Goal: Task Accomplishment & Management: Manage account settings

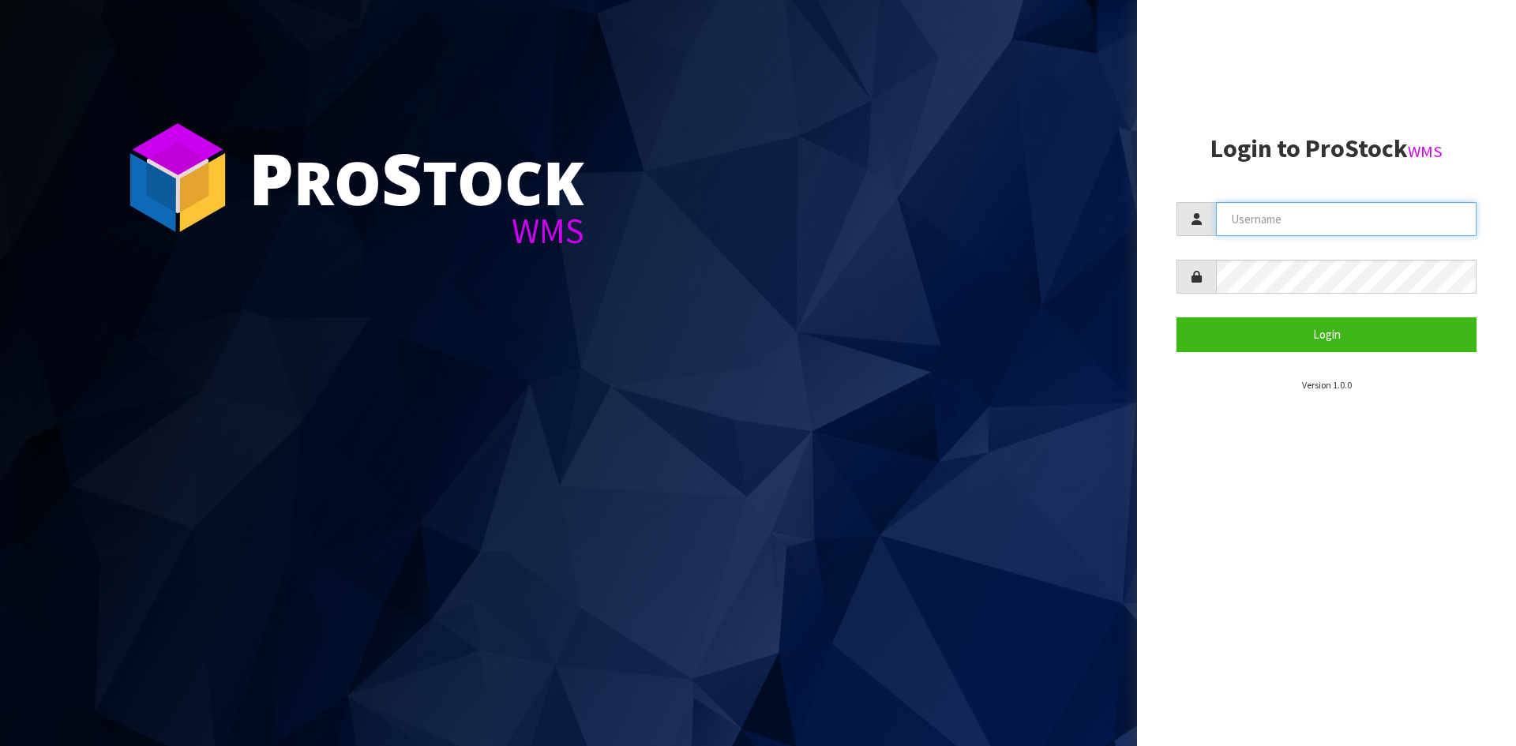
click at [1268, 216] on input "text" at bounding box center [1346, 219] width 261 height 34
type input "[EMAIL_ADDRESS][DOMAIN_NAME]"
click at [1176, 317] on button "Login" at bounding box center [1326, 334] width 300 height 34
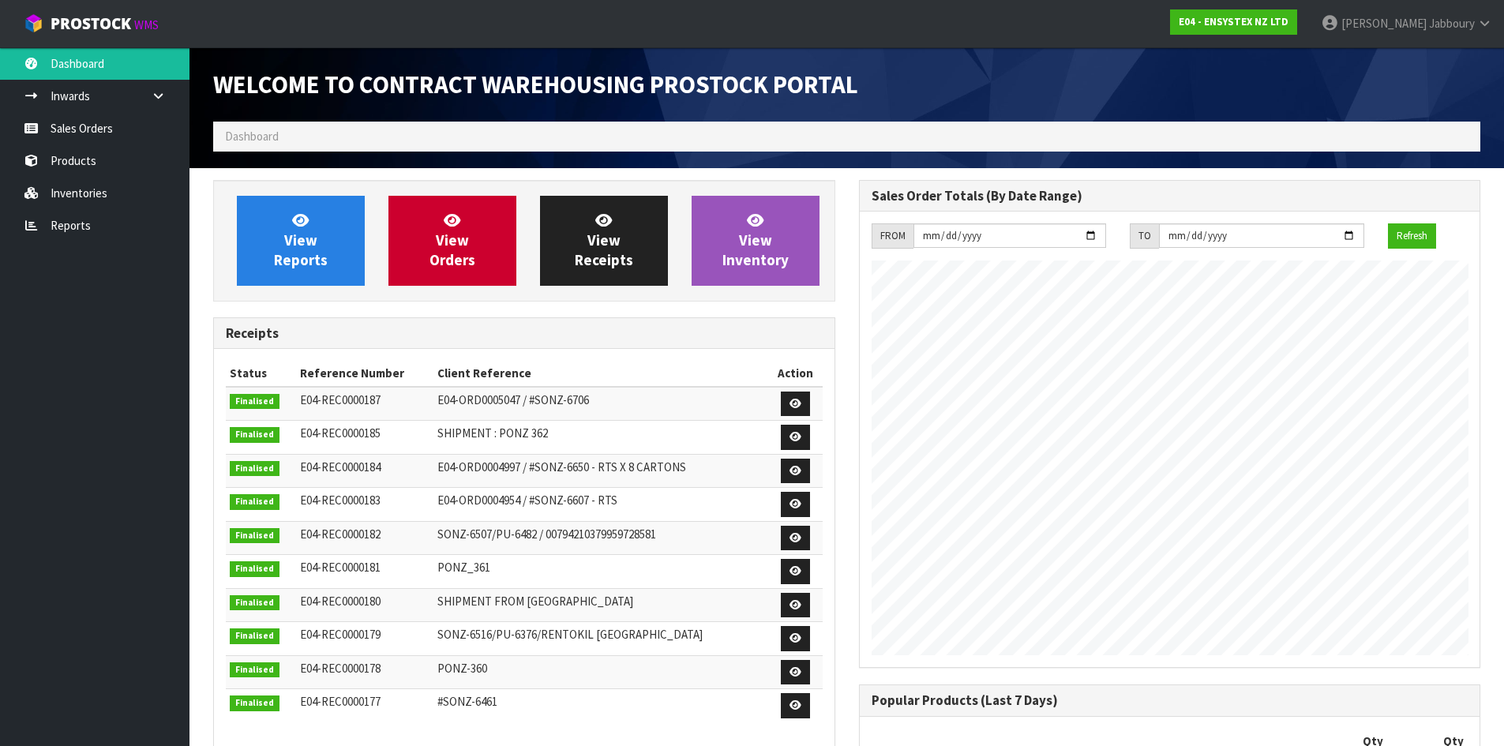
scroll to position [876, 645]
click at [465, 241] on span "View Orders" at bounding box center [452, 240] width 46 height 59
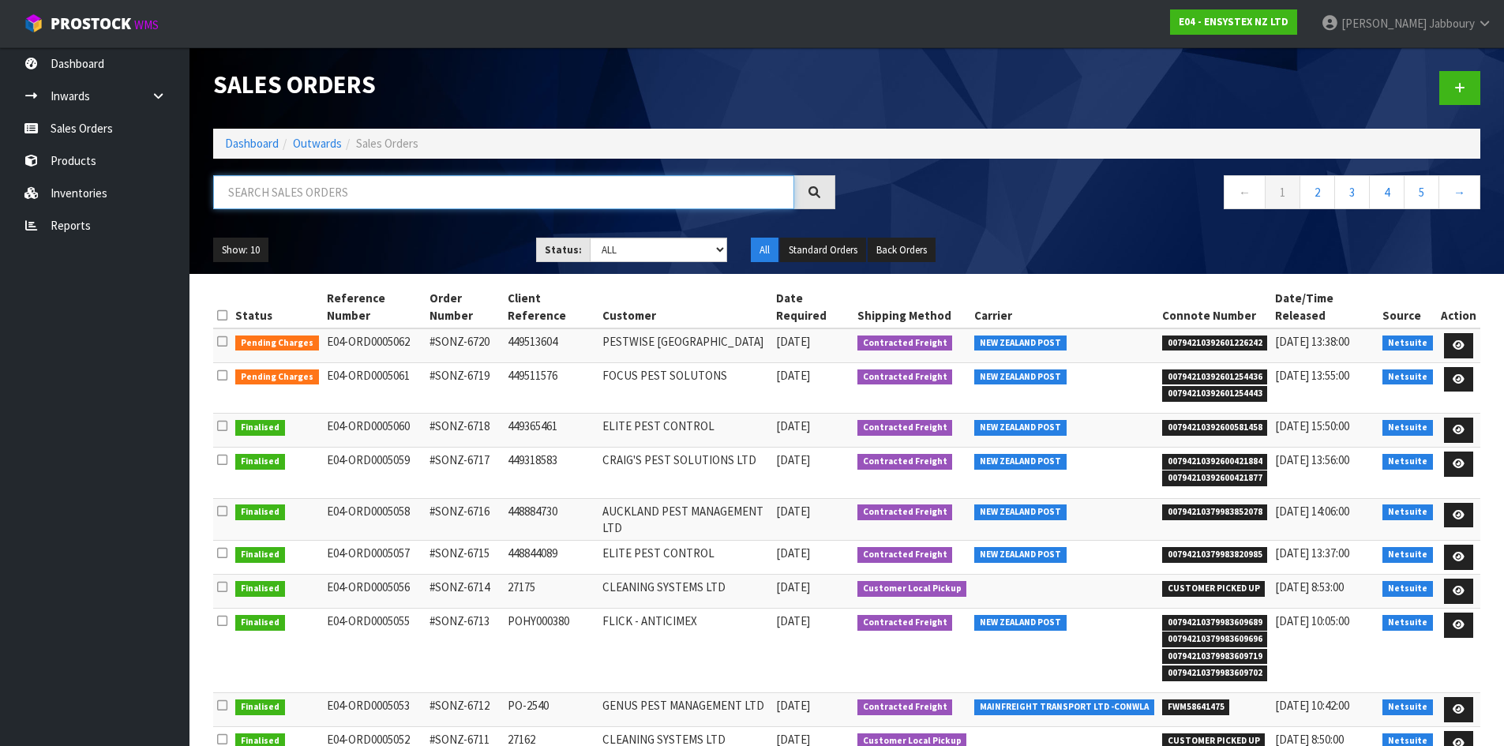
click at [380, 187] on input "text" at bounding box center [503, 192] width 581 height 34
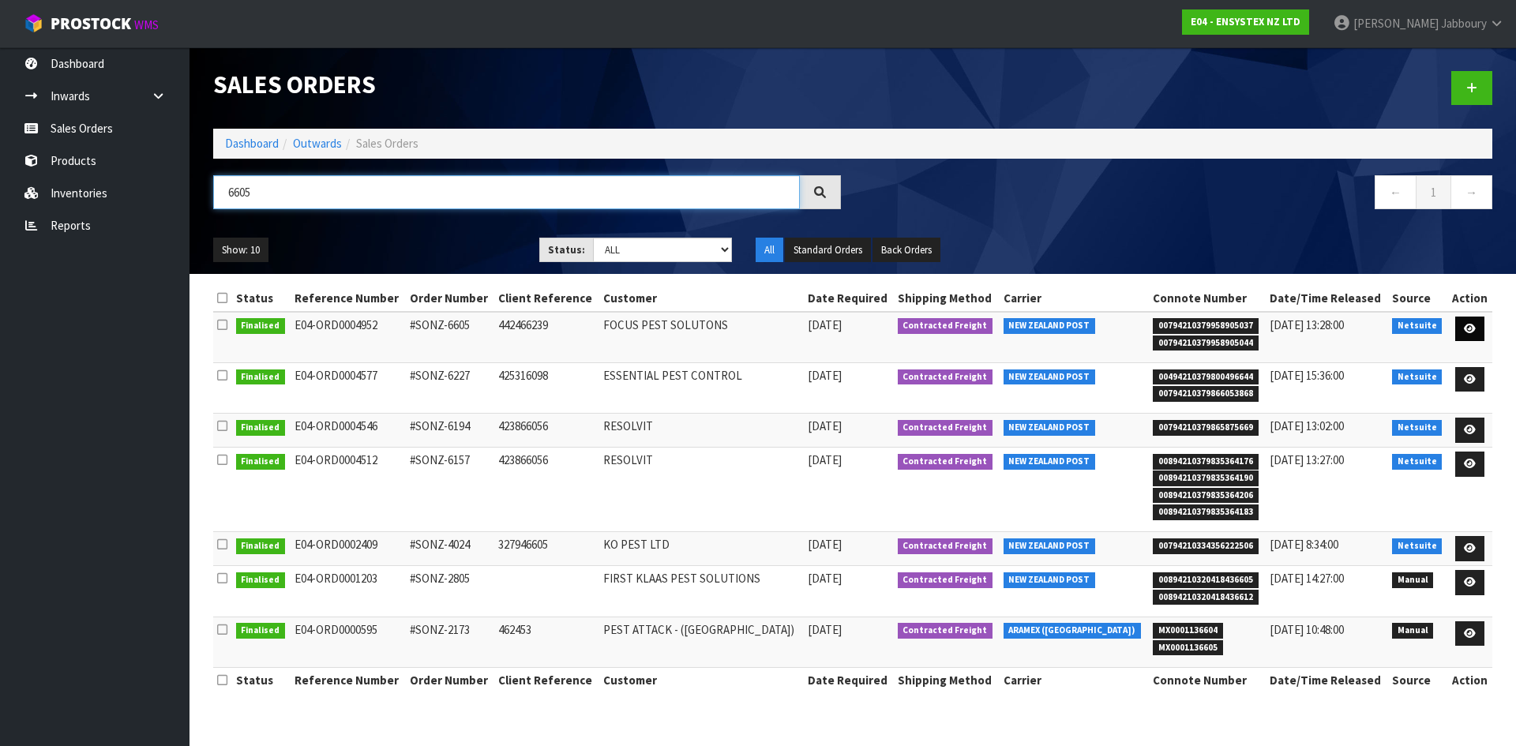
type input "6605"
click at [1476, 321] on link at bounding box center [1469, 329] width 29 height 25
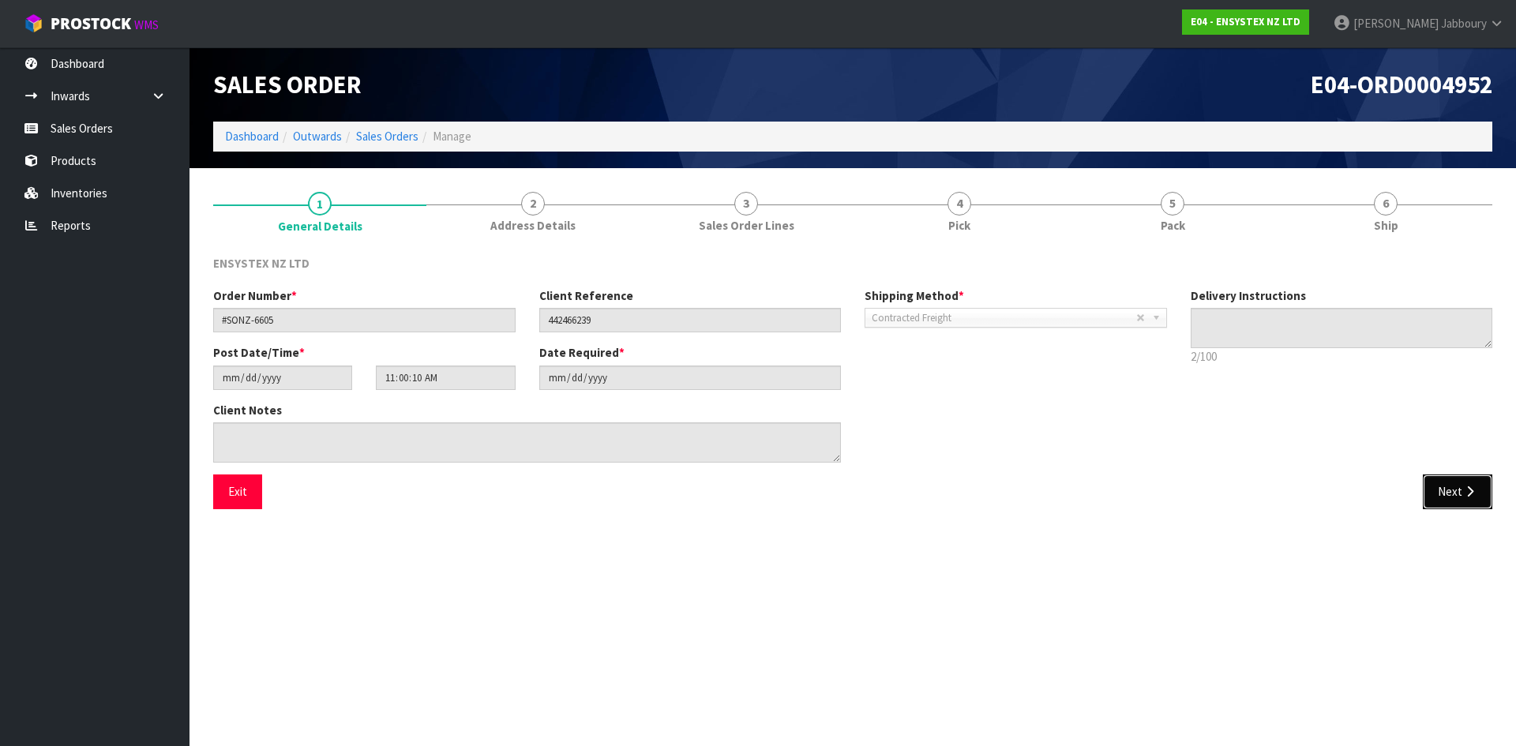
click at [1443, 496] on button "Next" at bounding box center [1457, 491] width 69 height 34
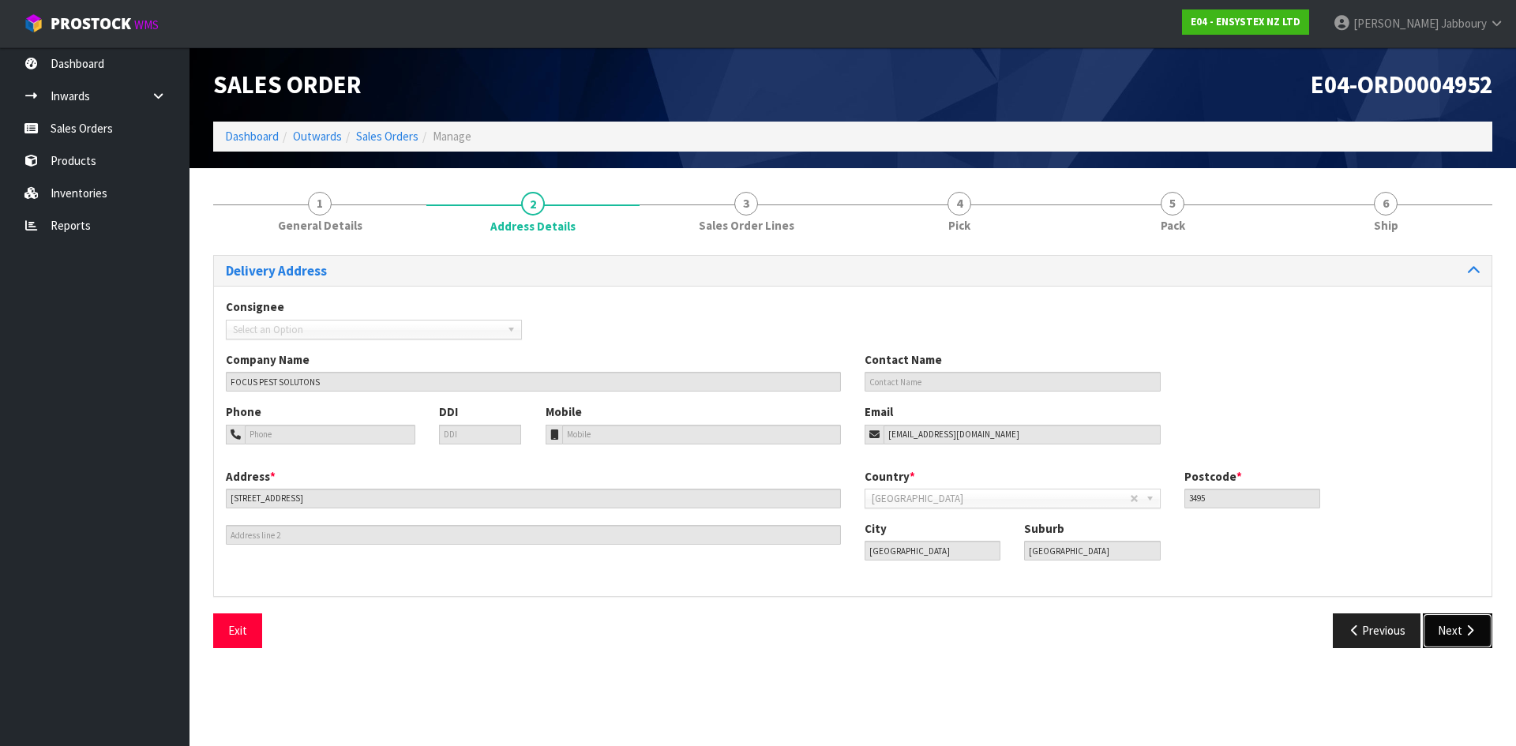
click at [1458, 633] on button "Next" at bounding box center [1457, 630] width 69 height 34
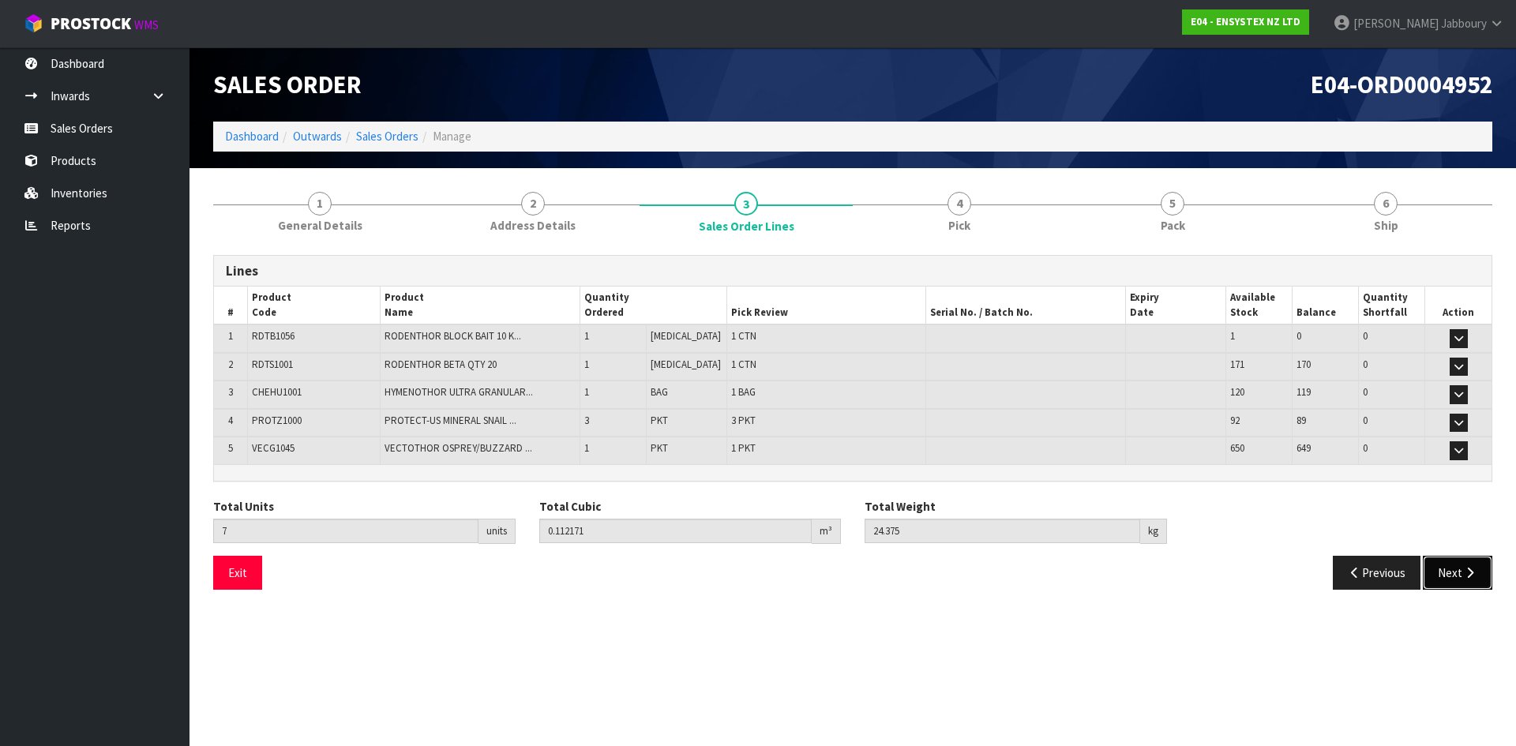
click at [1466, 572] on icon "button" at bounding box center [1469, 573] width 15 height 12
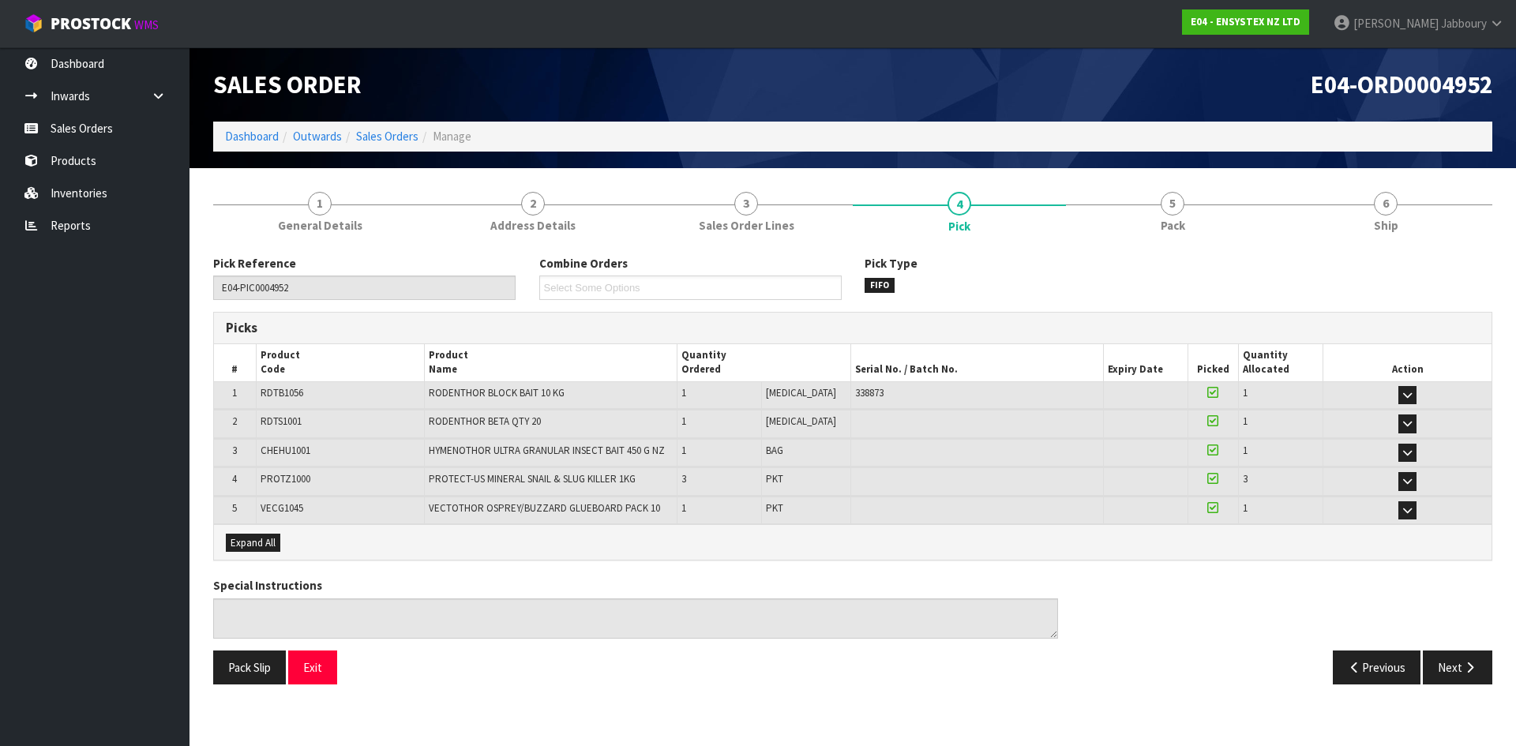
click at [1466, 572] on div "Pick Reference E04-PIC0004952 Combine Orders Select Some Options Pick Type FIFO…" at bounding box center [852, 475] width 1279 height 441
click at [1444, 662] on button "Next" at bounding box center [1457, 668] width 69 height 34
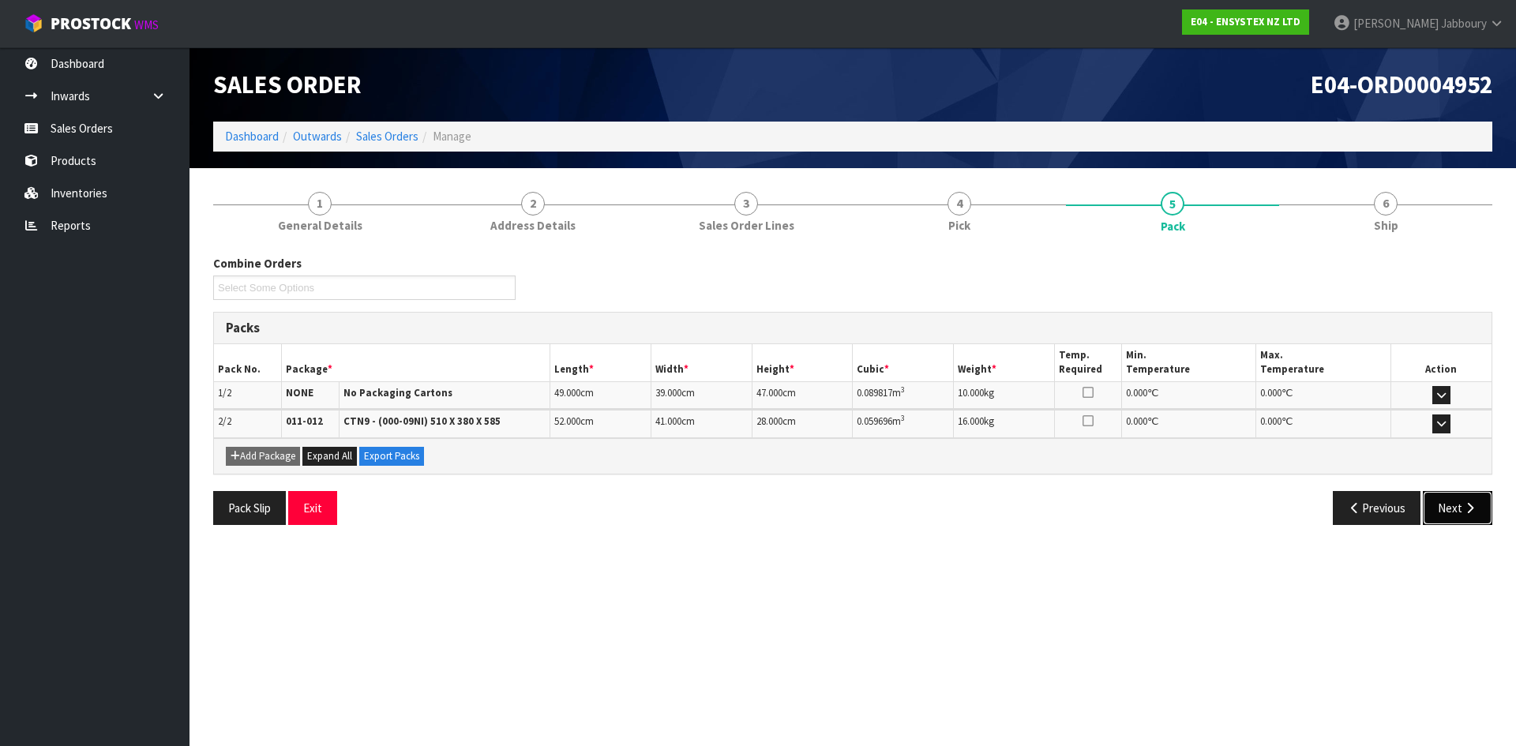
click at [1463, 517] on button "Next" at bounding box center [1457, 508] width 69 height 34
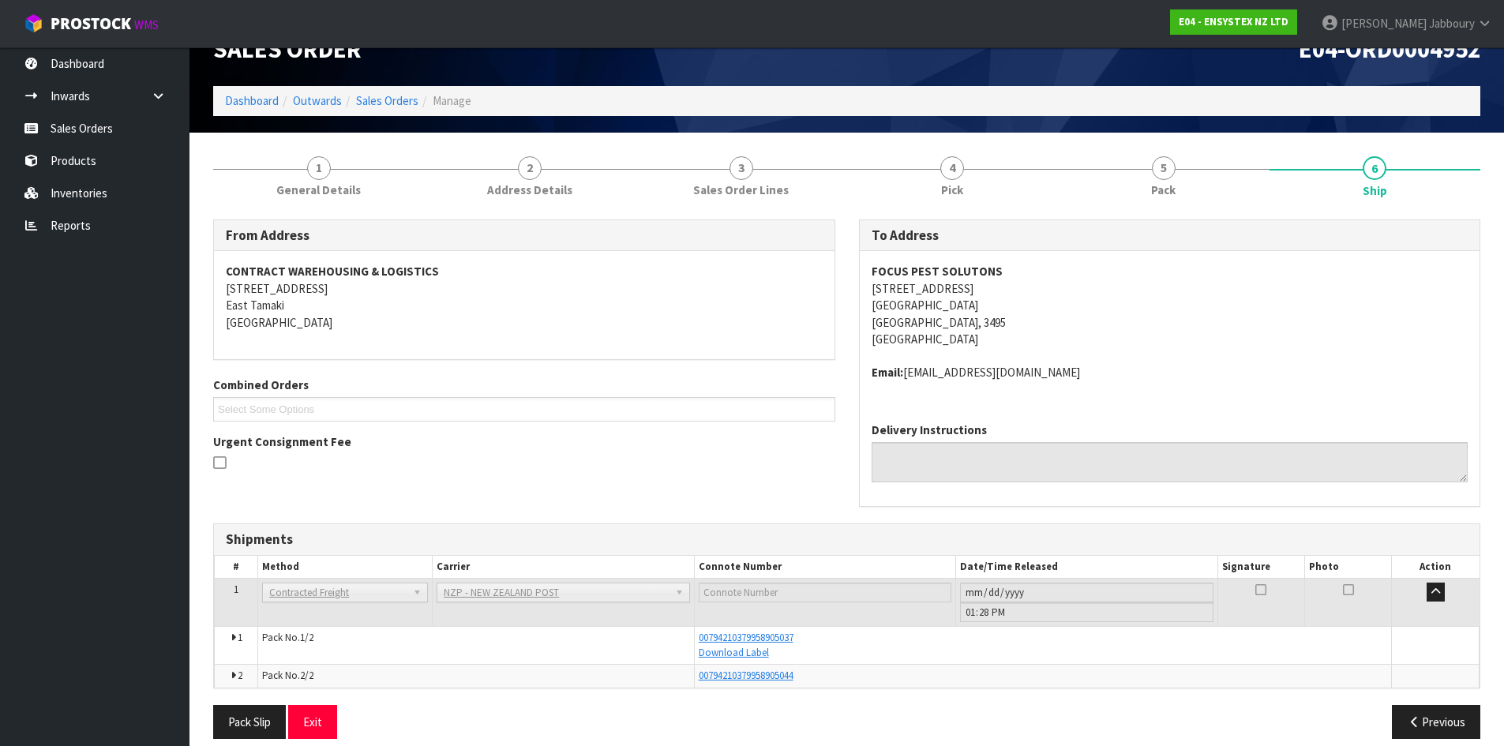
scroll to position [52, 0]
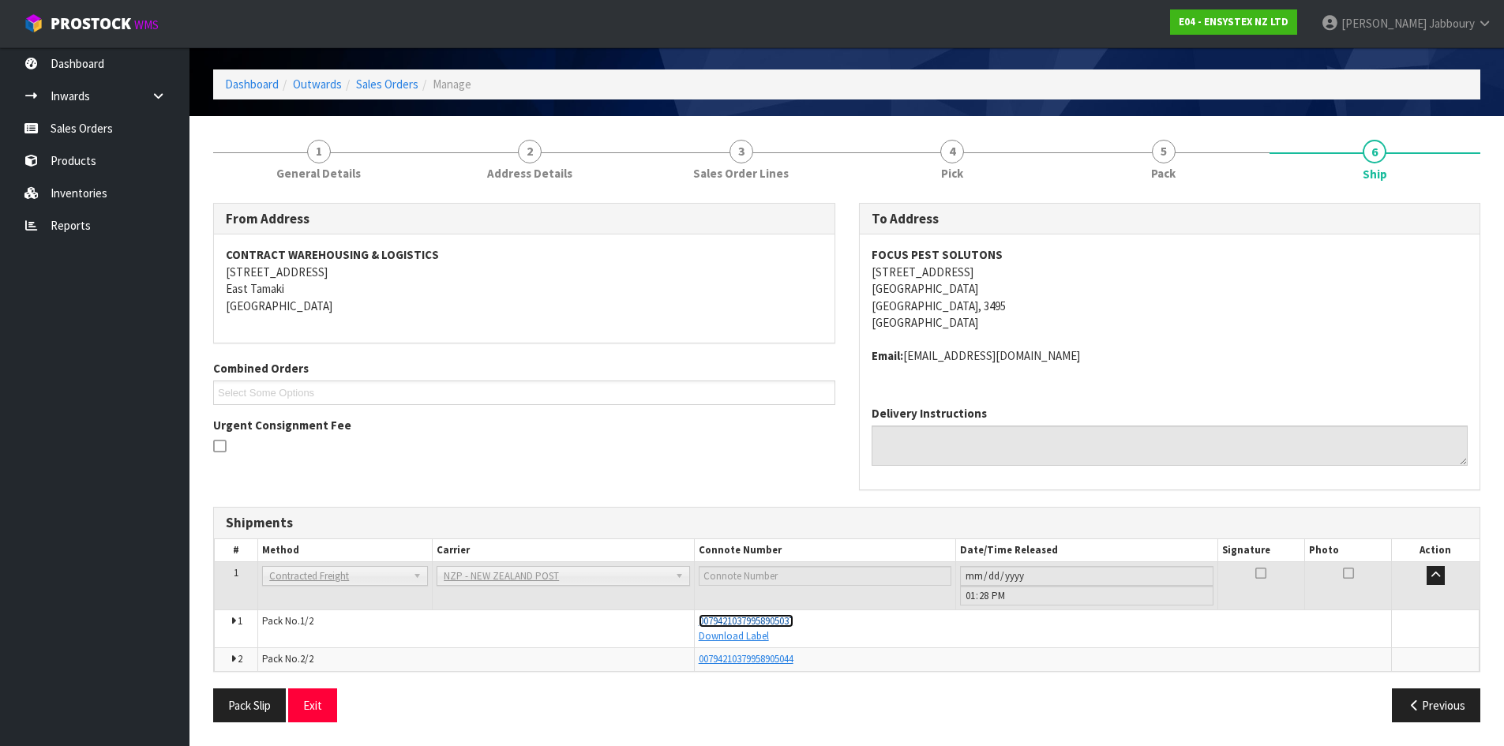
click at [793, 621] on span "00794210379958905037" at bounding box center [746, 620] width 95 height 13
click at [78, 53] on link "Dashboard" at bounding box center [94, 63] width 189 height 32
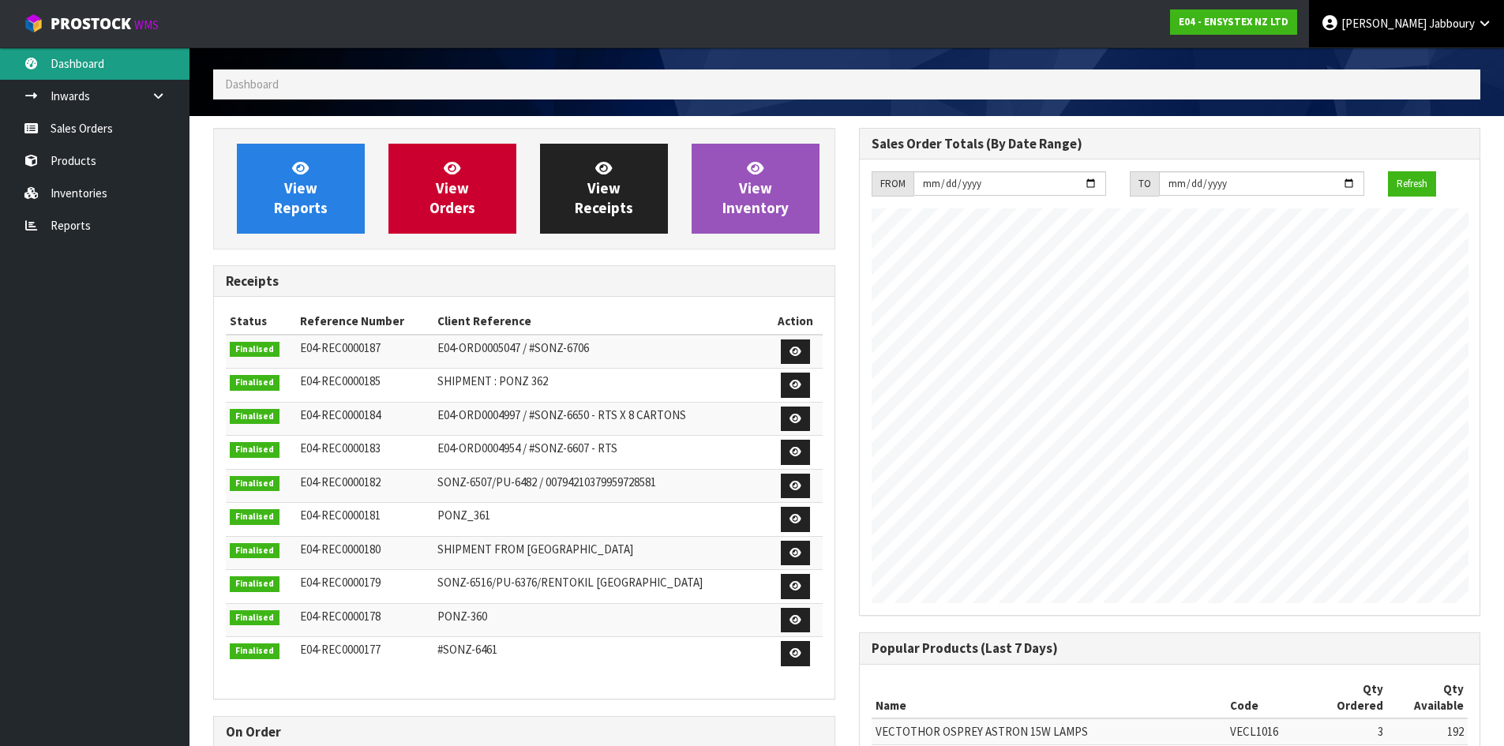
scroll to position [876, 645]
click at [1484, 18] on icon at bounding box center [1484, 23] width 15 height 12
click at [1419, 62] on link "Logout" at bounding box center [1440, 62] width 125 height 21
